Goal: Transaction & Acquisition: Download file/media

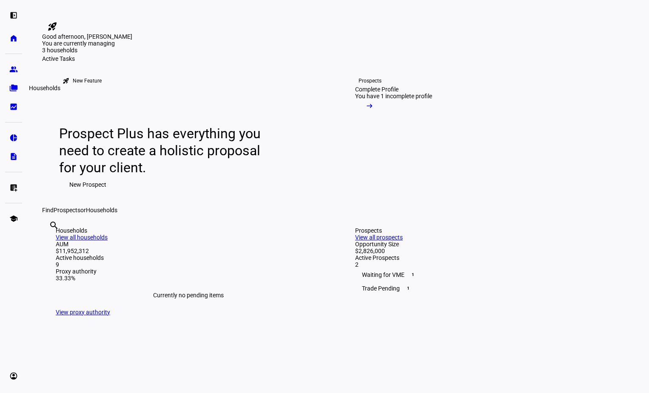
click at [10, 89] on eth-mat-symbol "folder_copy" at bounding box center [13, 88] width 9 height 9
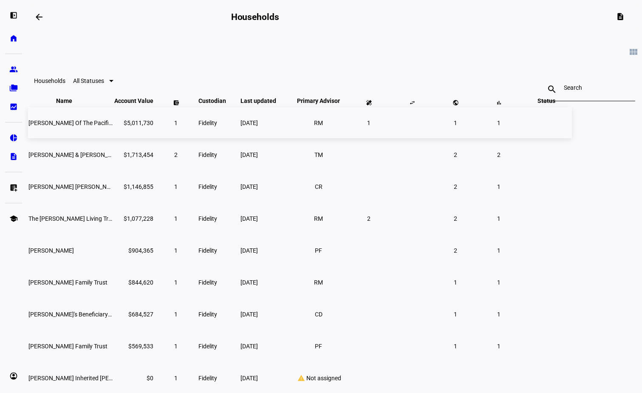
click at [130, 126] on span "[PERSON_NAME] Of The Pacific Southwest" at bounding box center [84, 122] width 113 height 7
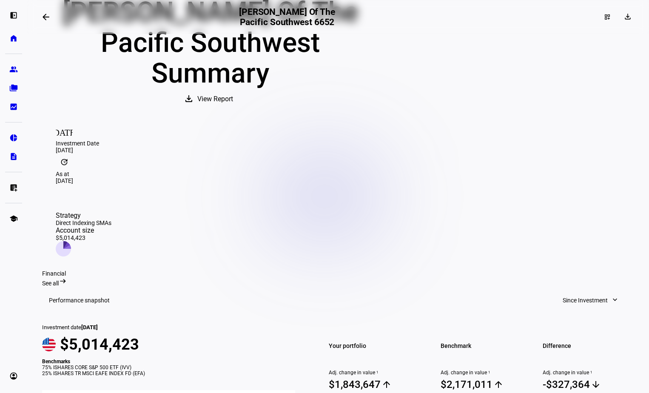
scroll to position [128, 0]
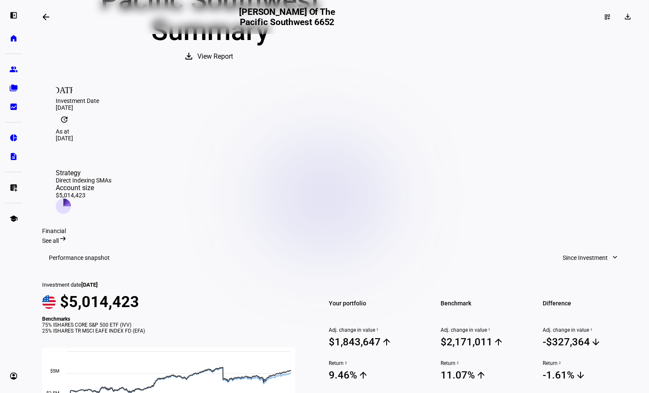
click at [233, 67] on span "View Report" at bounding box center [215, 56] width 36 height 20
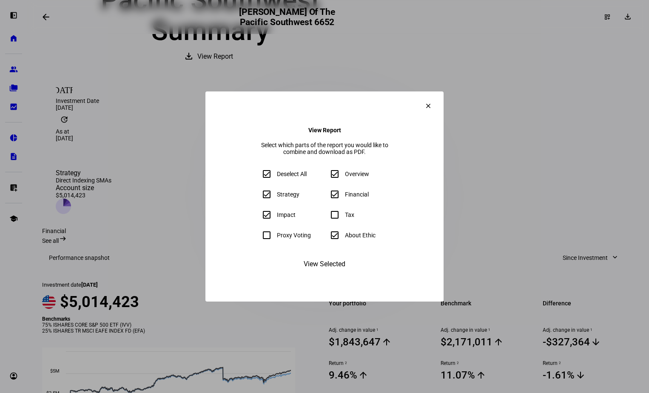
scroll to position [141, 0]
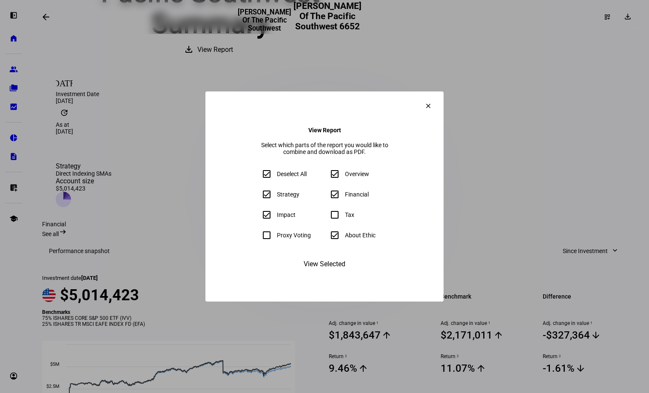
click at [432, 102] on mat-icon "clear" at bounding box center [428, 106] width 8 height 8
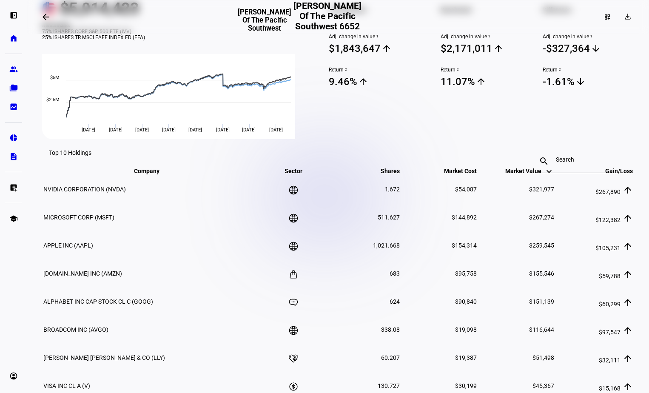
scroll to position [439, 0]
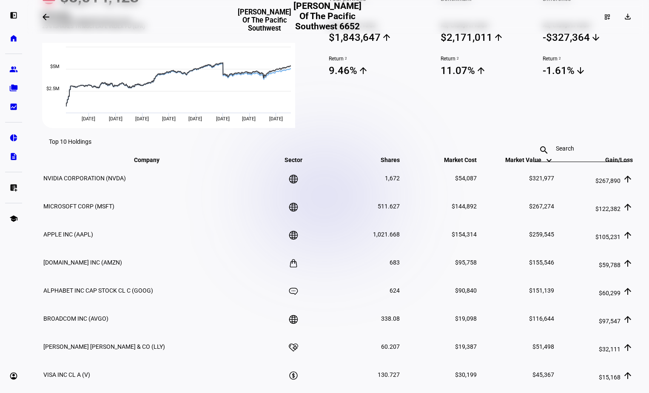
click at [462, 11] on div "dashboard_customize download" at bounding box center [538, 17] width 200 height 14
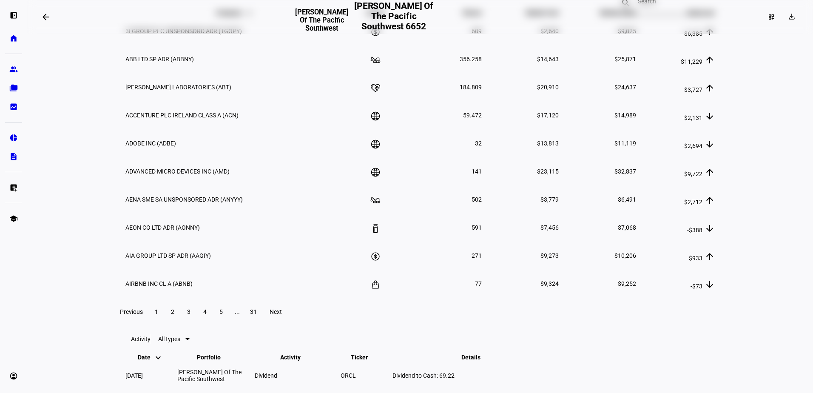
scroll to position [1313, 0]
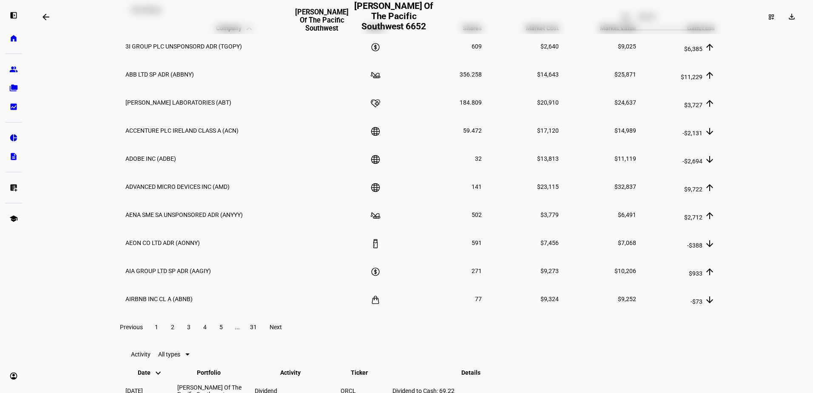
click at [651, 20] on input at bounding box center [662, 16] width 49 height 7
click at [616, 31] on span "Market Value keyboard_arrow_down keyboard_arrow_up" at bounding box center [611, 28] width 49 height 7
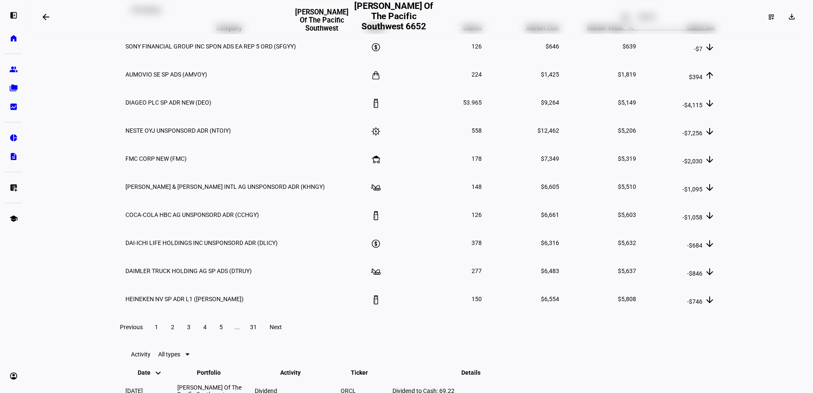
click at [626, 34] on mat-icon "keyboard_arrow_up" at bounding box center [631, 28] width 10 height 10
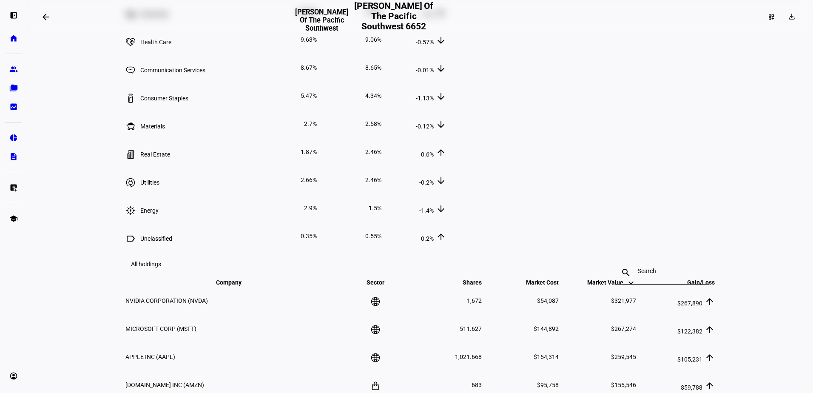
scroll to position [1058, 0]
click at [12, 104] on eth-mat-symbol "bid_landscape" at bounding box center [13, 106] width 9 height 9
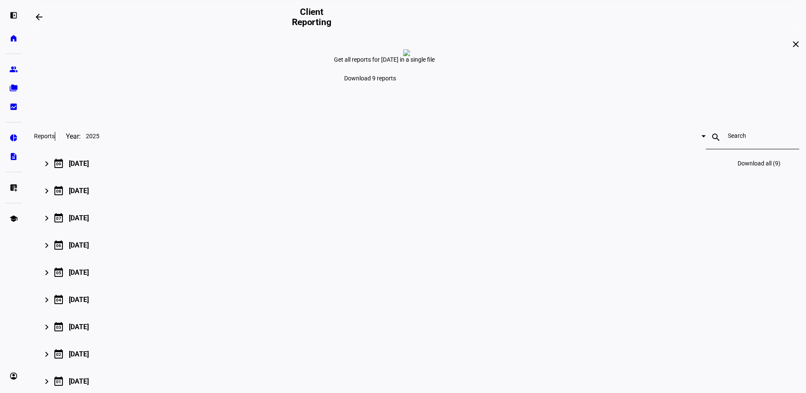
click at [89, 167] on div "[DATE]" at bounding box center [79, 163] width 20 height 8
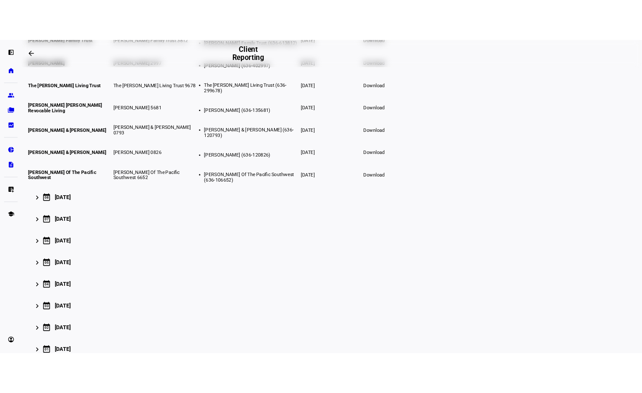
scroll to position [298, 0]
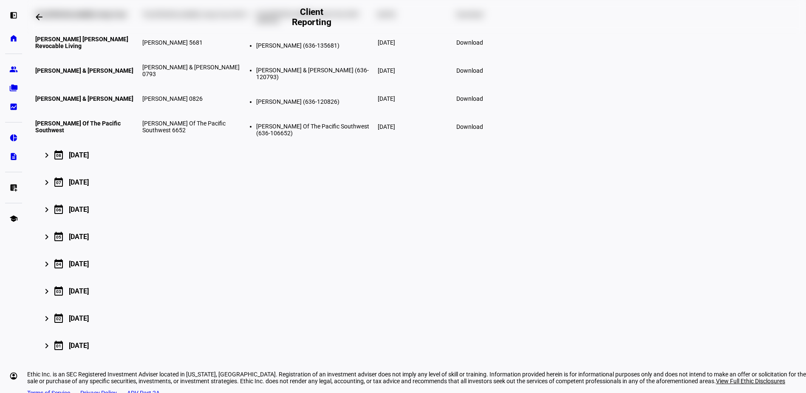
click at [483, 130] on span "Download" at bounding box center [470, 126] width 27 height 7
